Goal: Task Accomplishment & Management: Complete application form

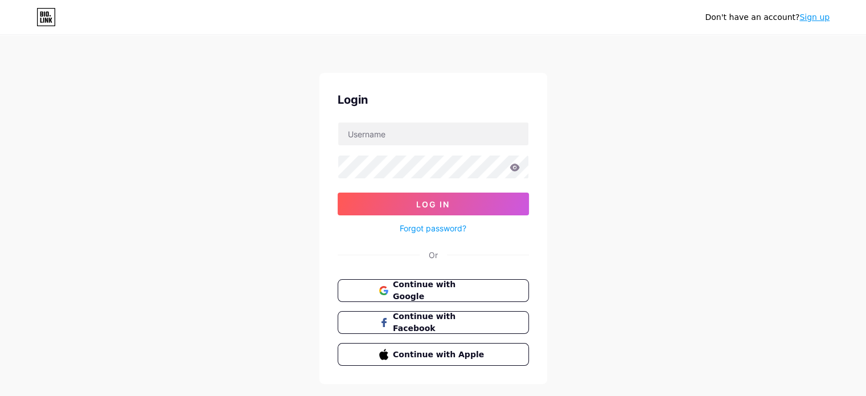
click at [441, 298] on button "Continue with Google" at bounding box center [433, 290] width 191 height 23
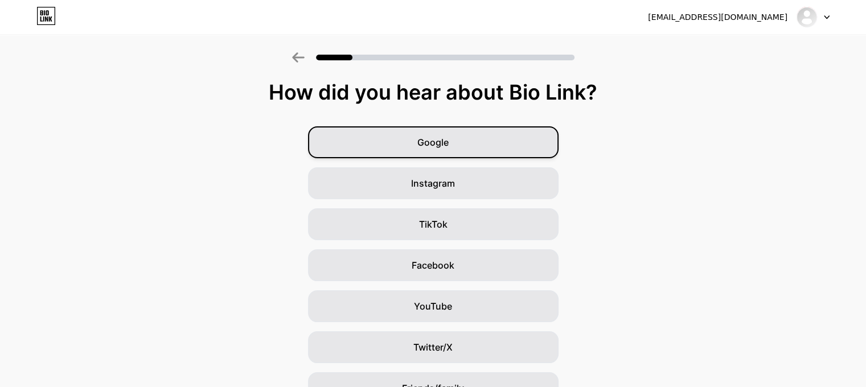
scroll to position [104, 0]
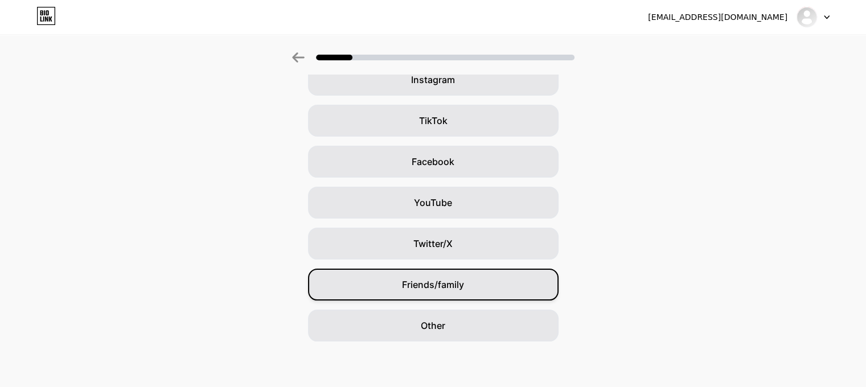
click at [469, 289] on div "Friends/family" at bounding box center [433, 285] width 251 height 32
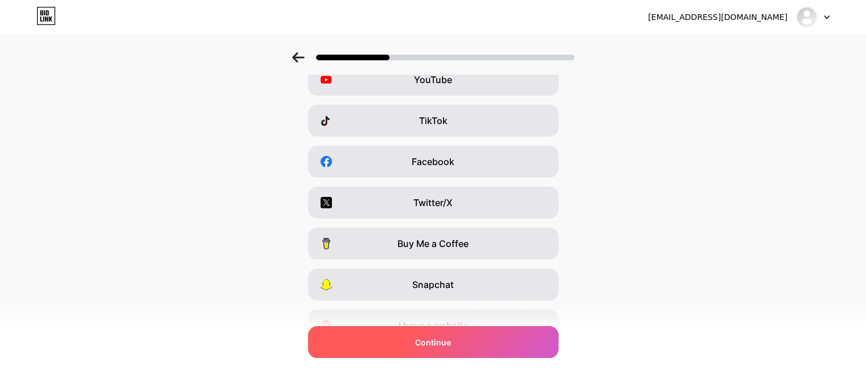
scroll to position [0, 0]
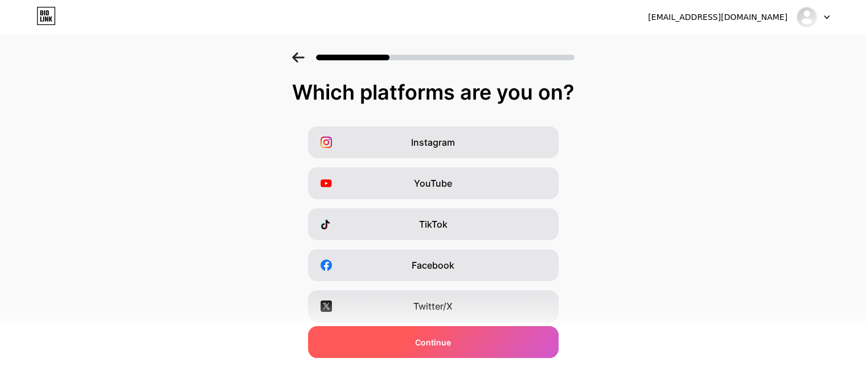
click at [479, 342] on div "Continue" at bounding box center [433, 342] width 251 height 32
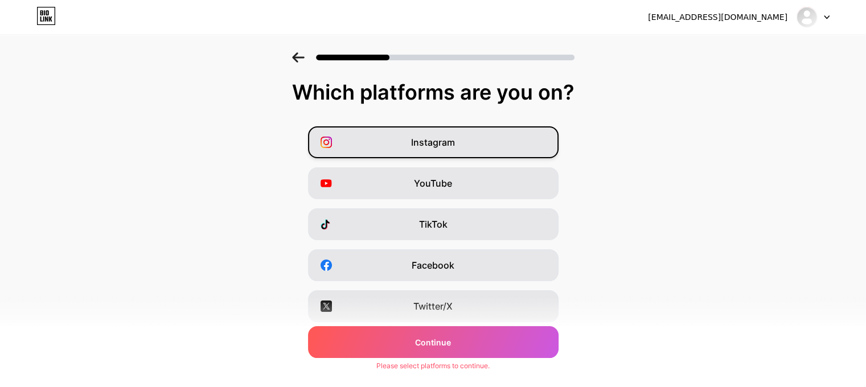
click at [512, 143] on div "Instagram" at bounding box center [433, 142] width 251 height 32
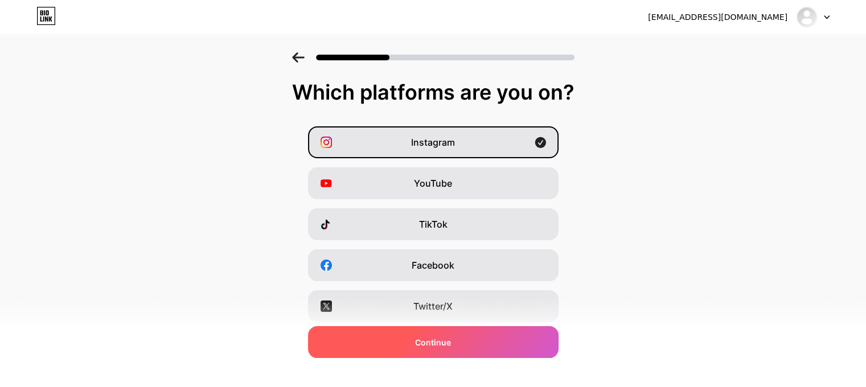
click at [465, 348] on div "Continue" at bounding box center [433, 342] width 251 height 32
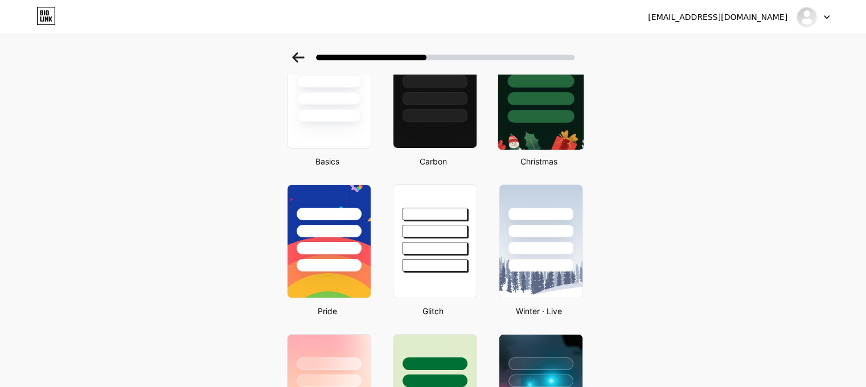
scroll to position [105, 0]
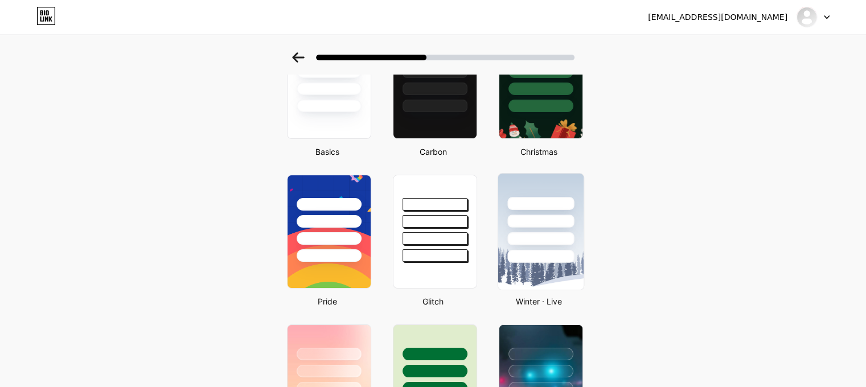
click at [557, 261] on div at bounding box center [540, 256] width 67 height 13
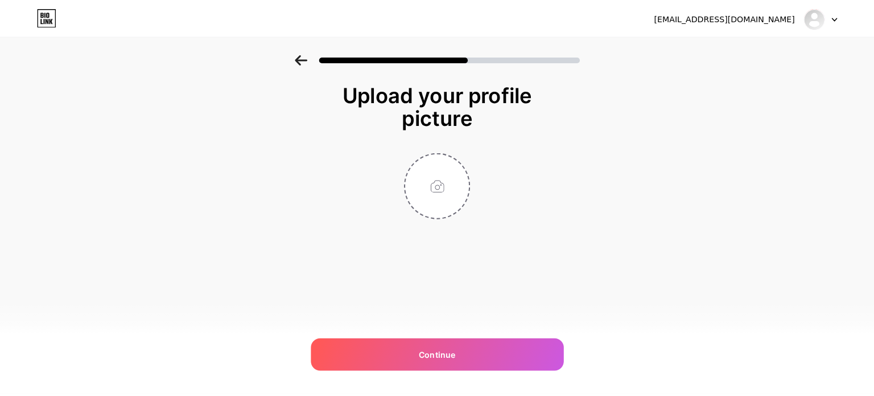
scroll to position [0, 0]
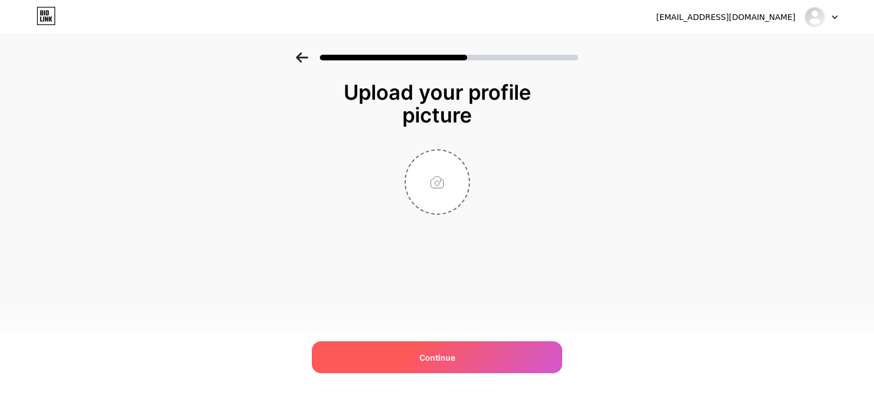
click at [467, 363] on div "Continue" at bounding box center [437, 357] width 251 height 32
